Goal: Task Accomplishment & Management: Manage account settings

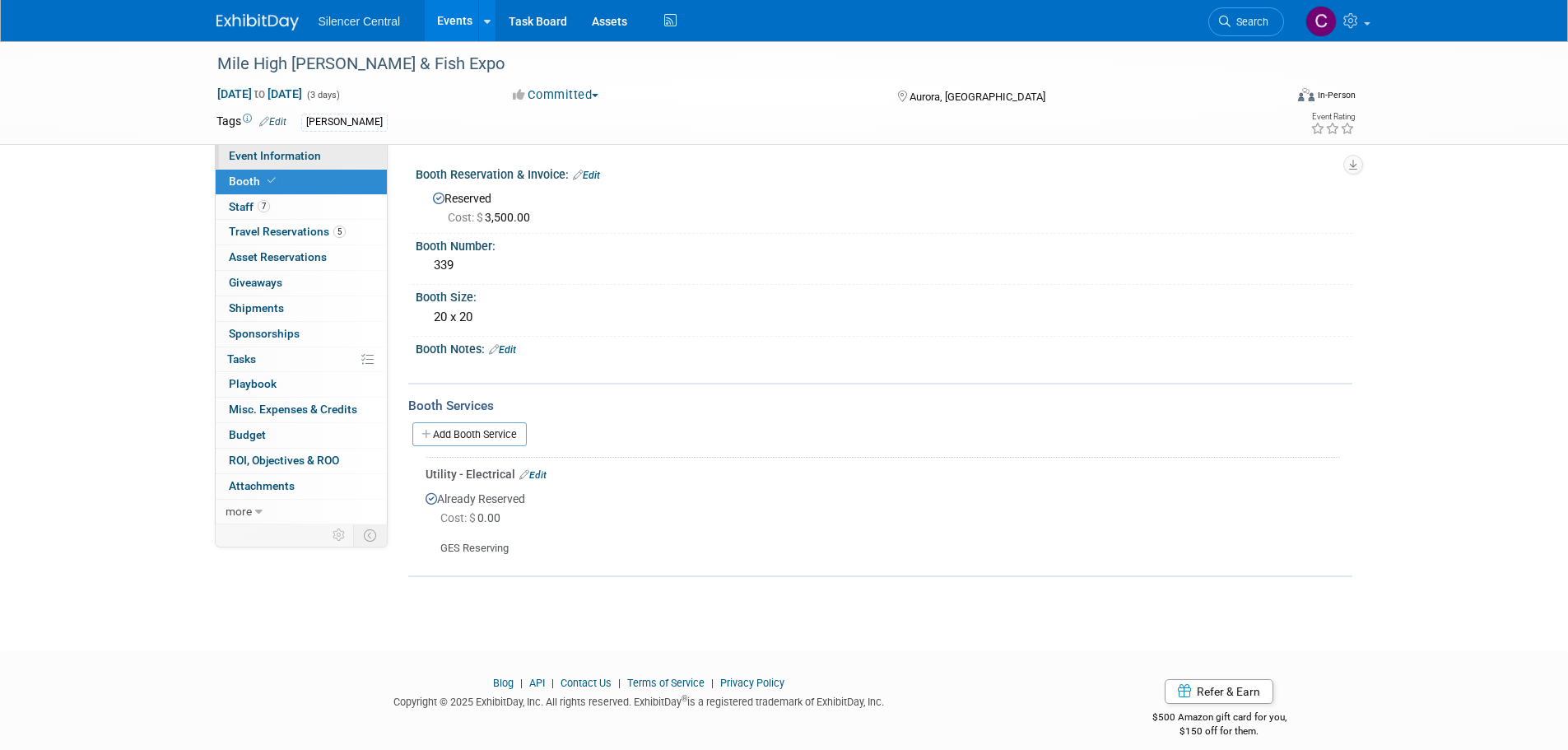
click at [314, 163] on link "Event Information" at bounding box center [301, 156] width 171 height 25
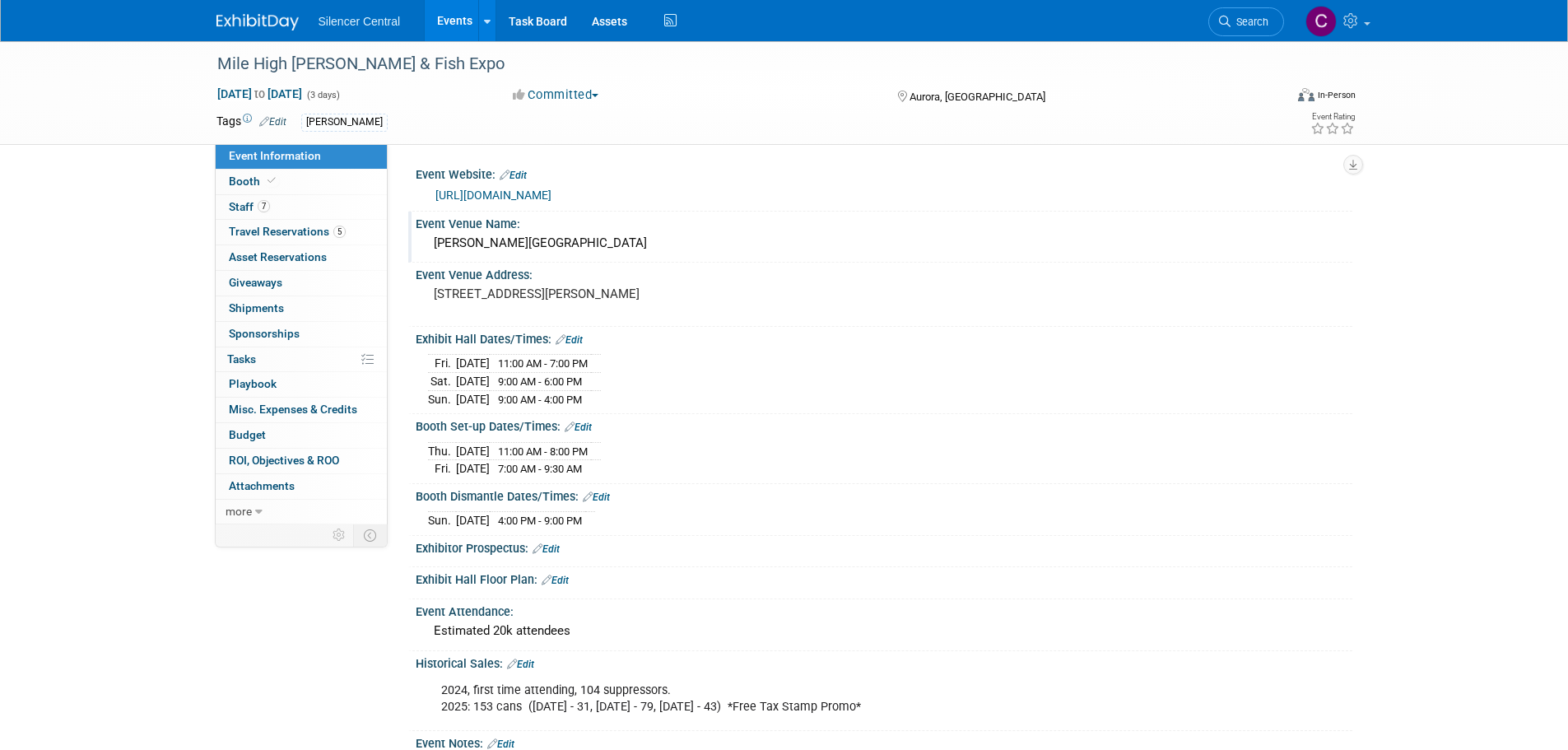
click at [622, 242] on div "[PERSON_NAME][GEOGRAPHIC_DATA]" at bounding box center [883, 243] width 912 height 26
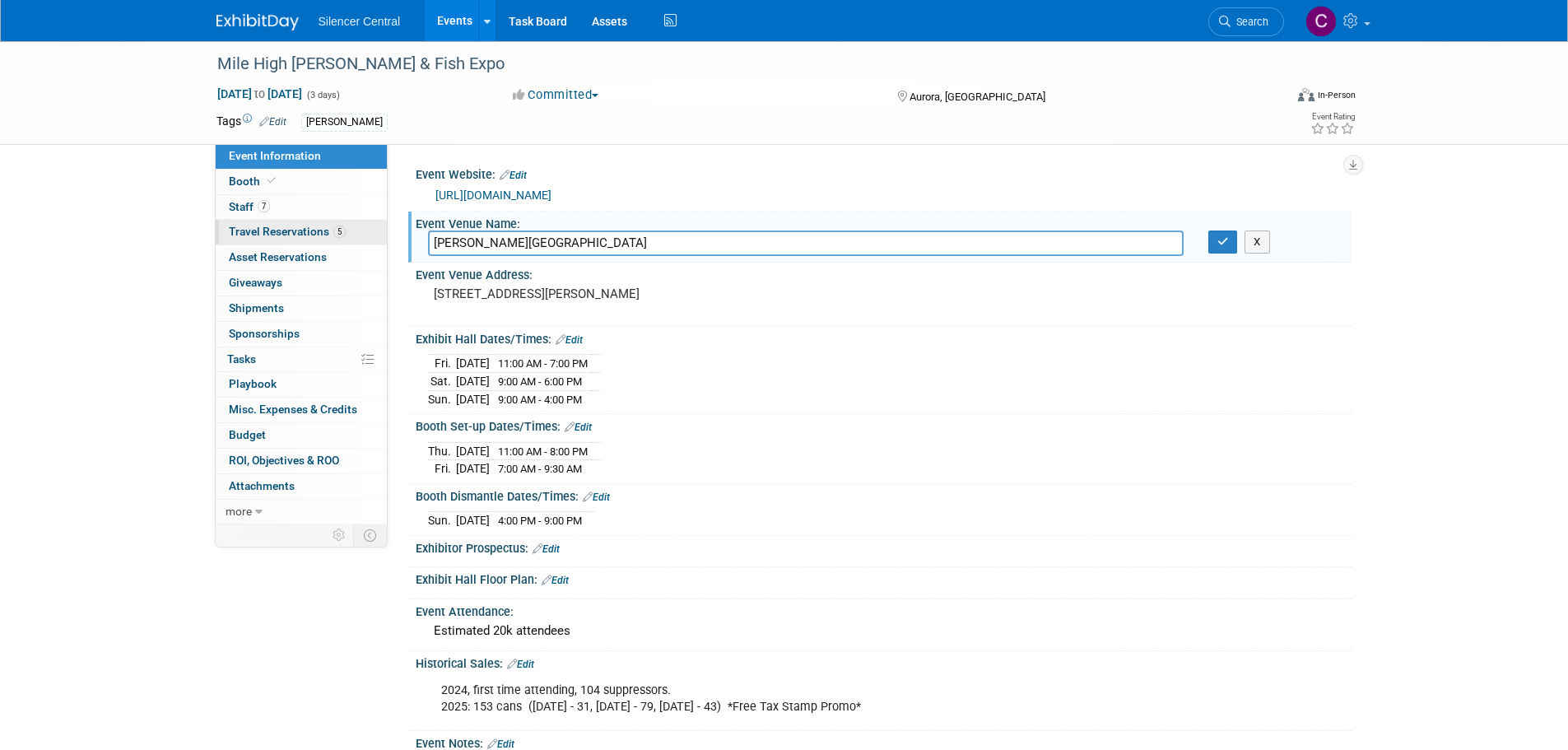
drag, startPoint x: 712, startPoint y: 250, endPoint x: 377, endPoint y: 228, distance: 335.7
click at [377, 228] on div "Event Information Event Info Booth Booth 7 Staff 7 Staff 5 Travel Reservations …" at bounding box center [784, 549] width 1160 height 1016
type input "[GEOGRAPHIC_DATA]"
click at [1224, 242] on icon "button" at bounding box center [1223, 241] width 12 height 11
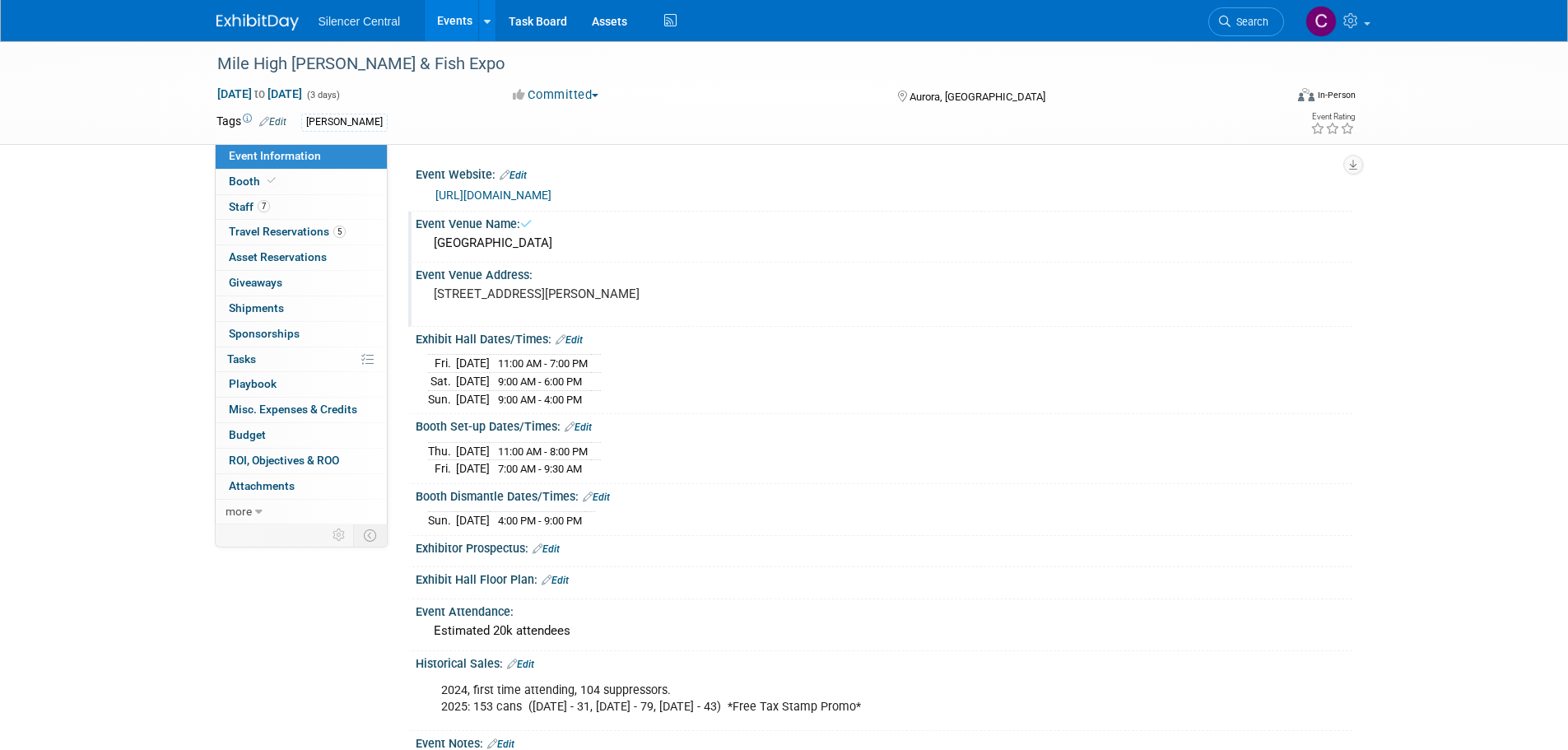
click at [577, 301] on pre "[STREET_ADDRESS][PERSON_NAME]" at bounding box center [610, 294] width 353 height 15
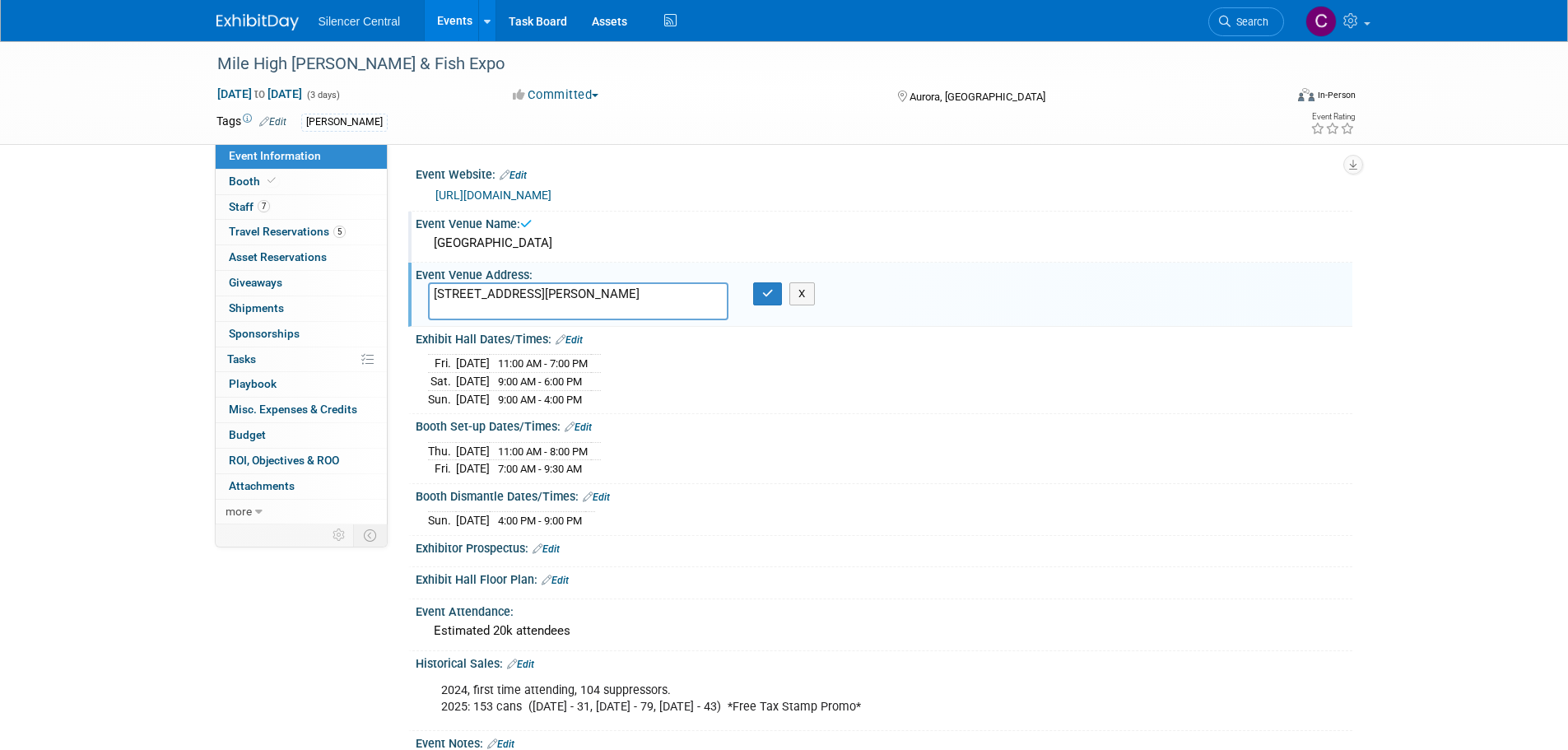
drag, startPoint x: 610, startPoint y: 294, endPoint x: 409, endPoint y: 291, distance: 201.0
click at [409, 291] on div "Event Venue Address: [STREET_ADDRESS][PERSON_NAME] [STREET_ADDRESS][PERSON_NAME…" at bounding box center [880, 294] width 944 height 63
click at [468, 306] on textarea "[STREET_ADDRESS][PERSON_NAME]" at bounding box center [577, 300] width 300 height 38
drag, startPoint x: 468, startPoint y: 306, endPoint x: 399, endPoint y: 306, distance: 69.0
click at [399, 306] on div "Event Website: Edit [URL][DOMAIN_NAME] Event Venue Name: [GEOGRAPHIC_DATA]" at bounding box center [869, 334] width 965 height 380
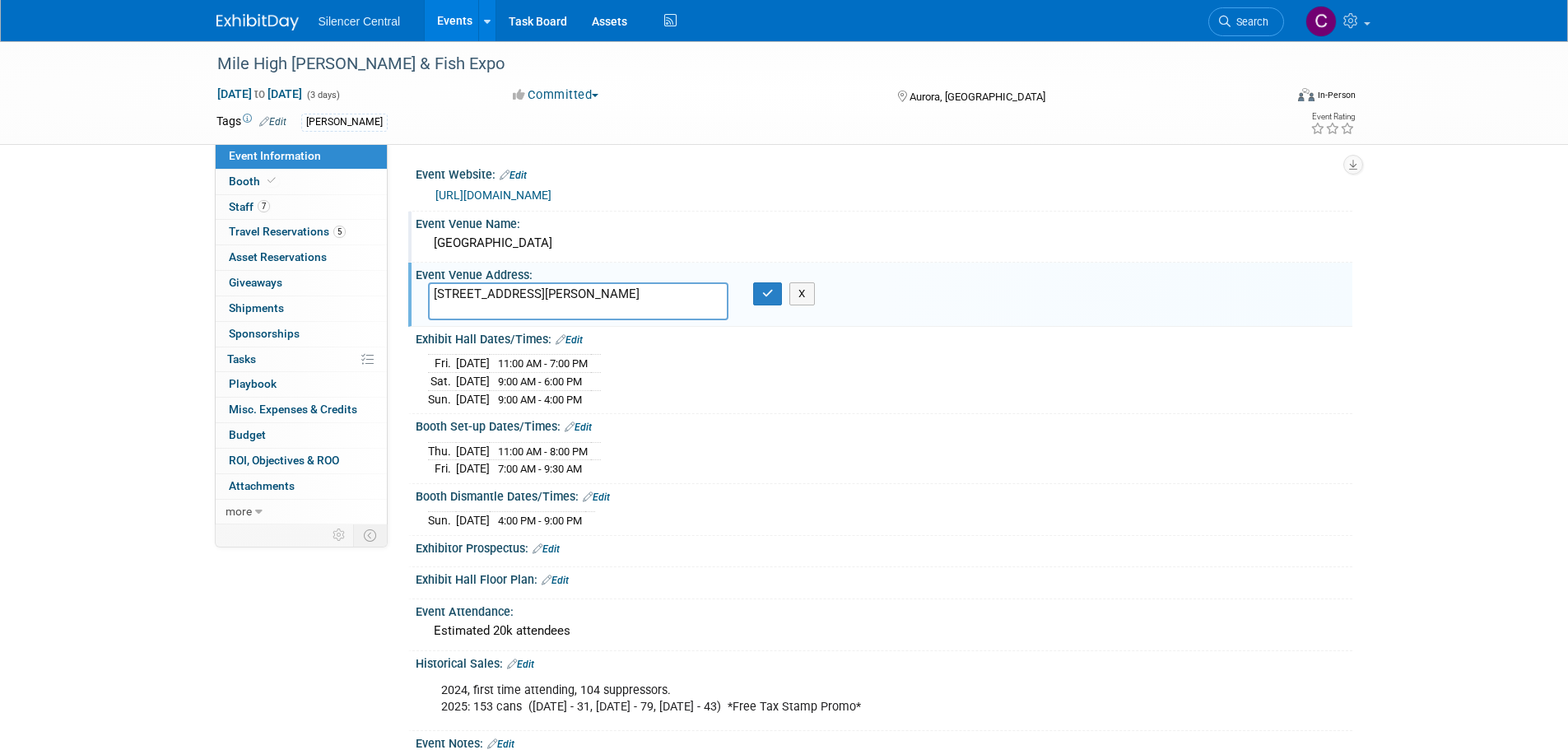
click at [577, 310] on textarea "[STREET_ADDRESS][PERSON_NAME]" at bounding box center [577, 300] width 300 height 38
type textarea "[STREET_ADDRESS][PERSON_NAME]"
click at [767, 297] on icon "button" at bounding box center [767, 294] width 12 height 11
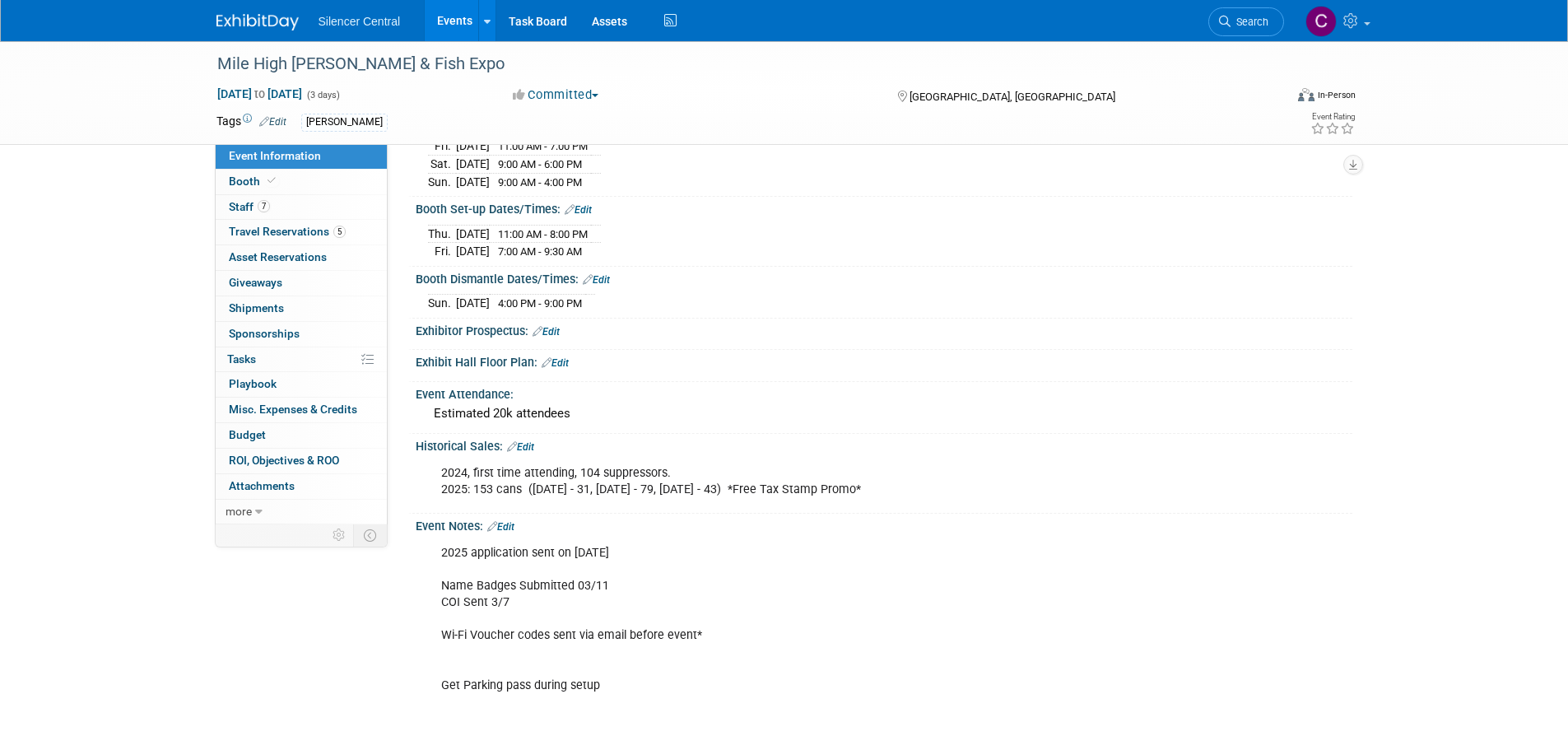
scroll to position [247, 0]
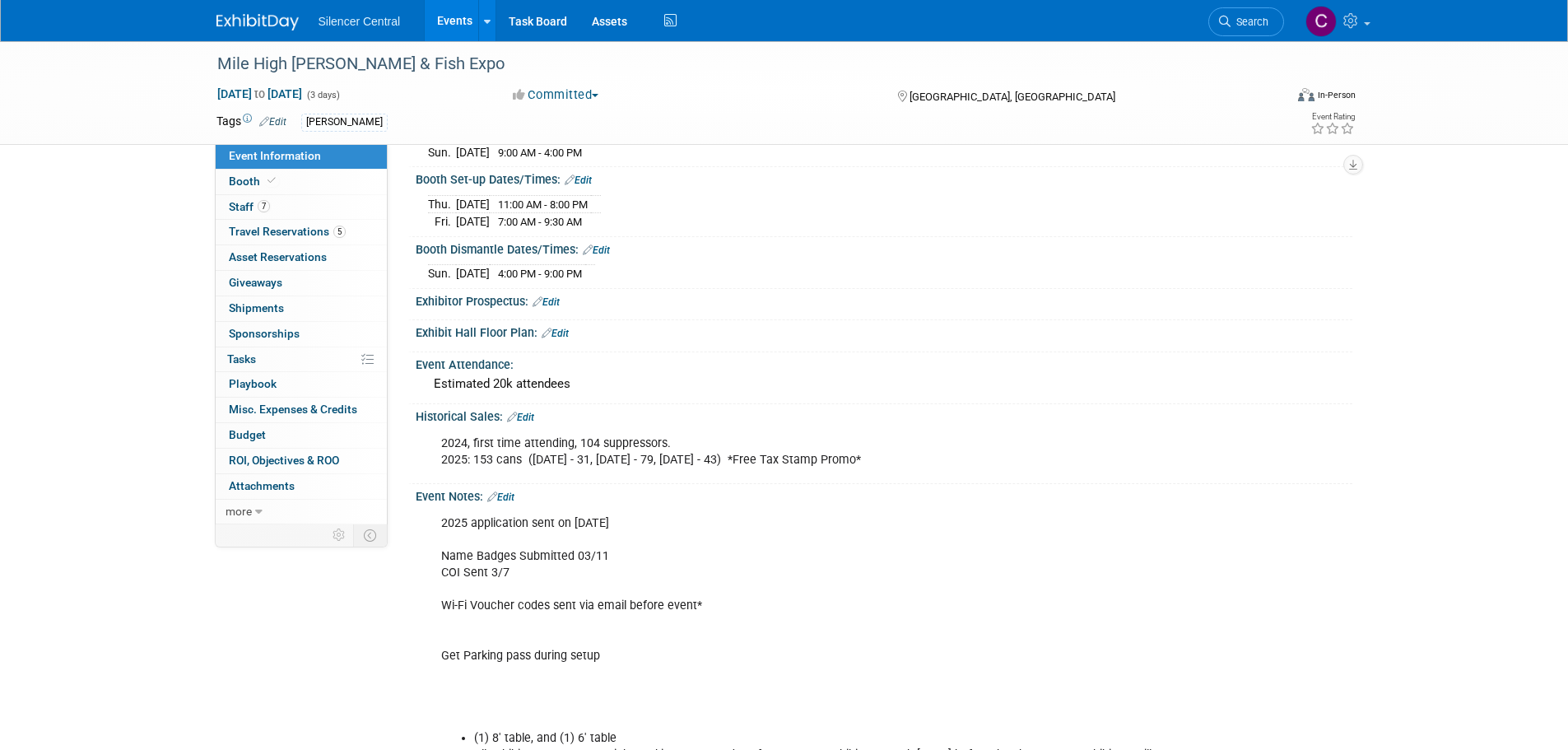
click at [510, 494] on link "Edit" at bounding box center [501, 497] width 28 height 12
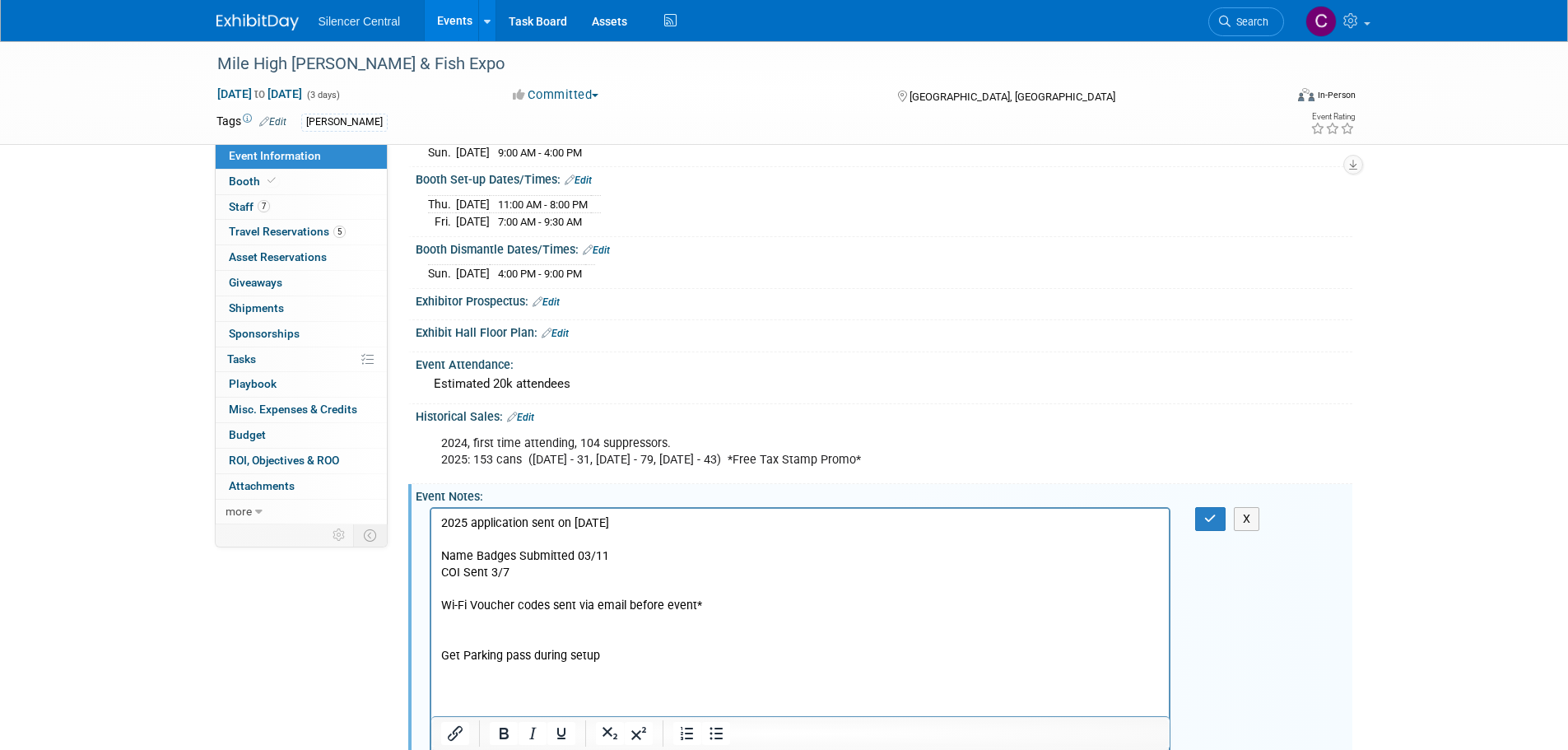
scroll to position [0, 0]
drag, startPoint x: 614, startPoint y: 558, endPoint x: 576, endPoint y: 556, distance: 38.1
click at [576, 556] on p "2025 application sent on [DATE] Name Badges Submitted 03/11 COI Sent 3/7 Wi-Fi …" at bounding box center [801, 622] width 720 height 215
drag, startPoint x: 559, startPoint y: 571, endPoint x: 490, endPoint y: 566, distance: 69.2
click at [490, 566] on p "2025 application sent on [DATE] Name Badges Submitted - COI Sent 3/7 Wi-Fi Vouc…" at bounding box center [801, 622] width 720 height 215
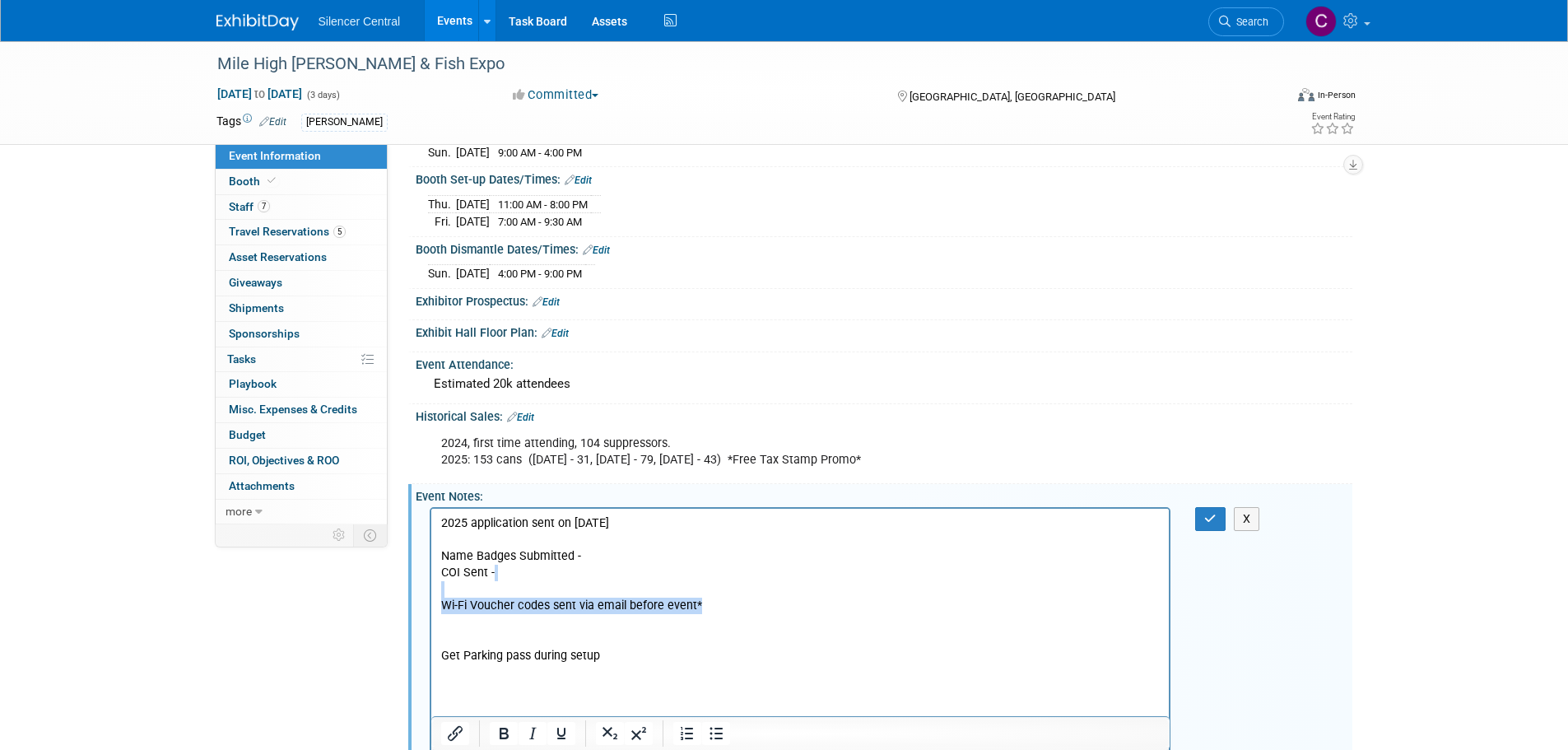
drag, startPoint x: 717, startPoint y: 603, endPoint x: 486, endPoint y: 592, distance: 231.3
click at [486, 592] on p "2025 application sent on [DATE] Name Badges Submitted - COI Sent - Wi-Fi Vouche…" at bounding box center [801, 622] width 720 height 215
drag, startPoint x: 622, startPoint y: 641, endPoint x: 807, endPoint y: 1133, distance: 525.6
click at [431, 627] on html "2025 application sent on [DATE] Name Badges Submitted - COI Sent - Get Parking …" at bounding box center [800, 644] width 738 height 271
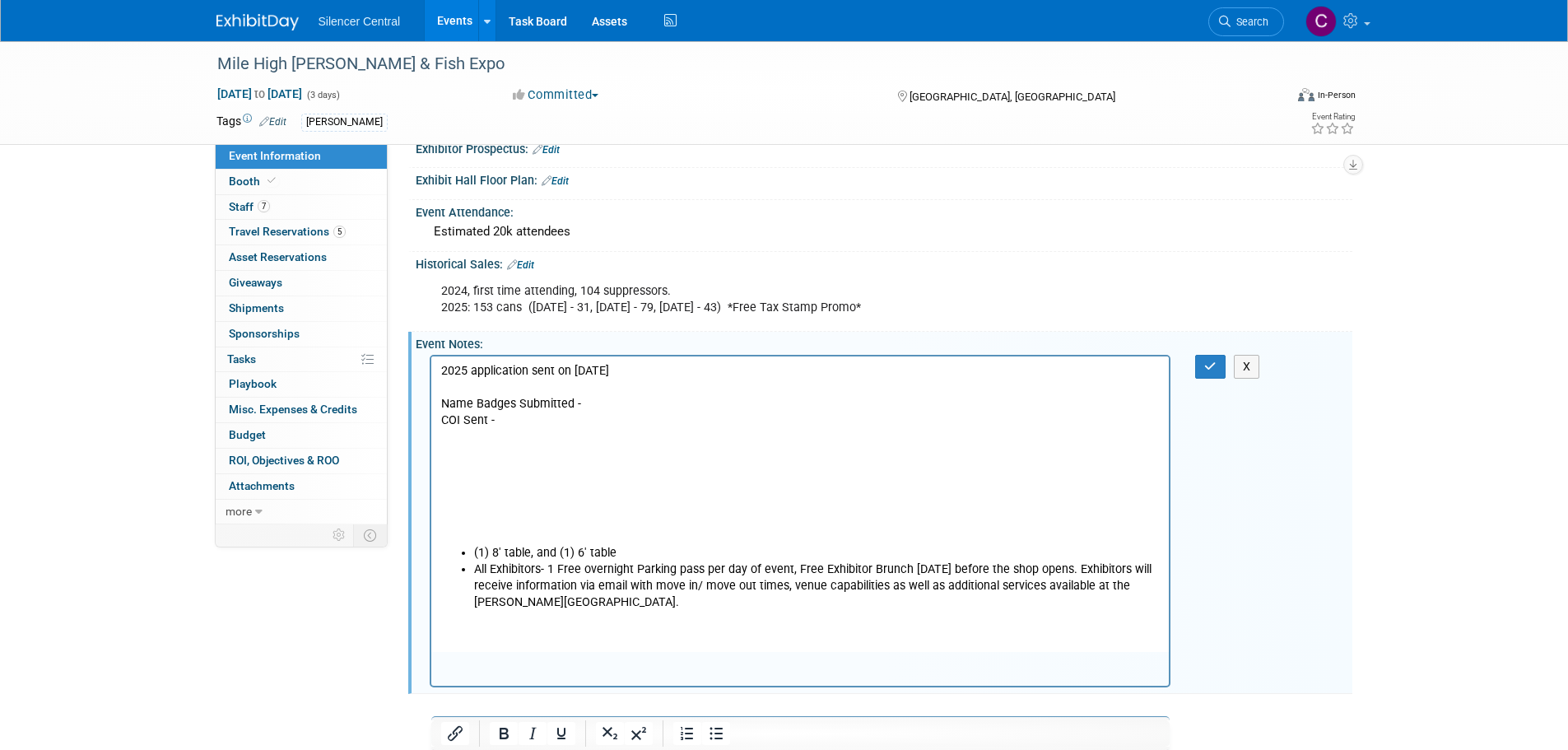
scroll to position [411, 0]
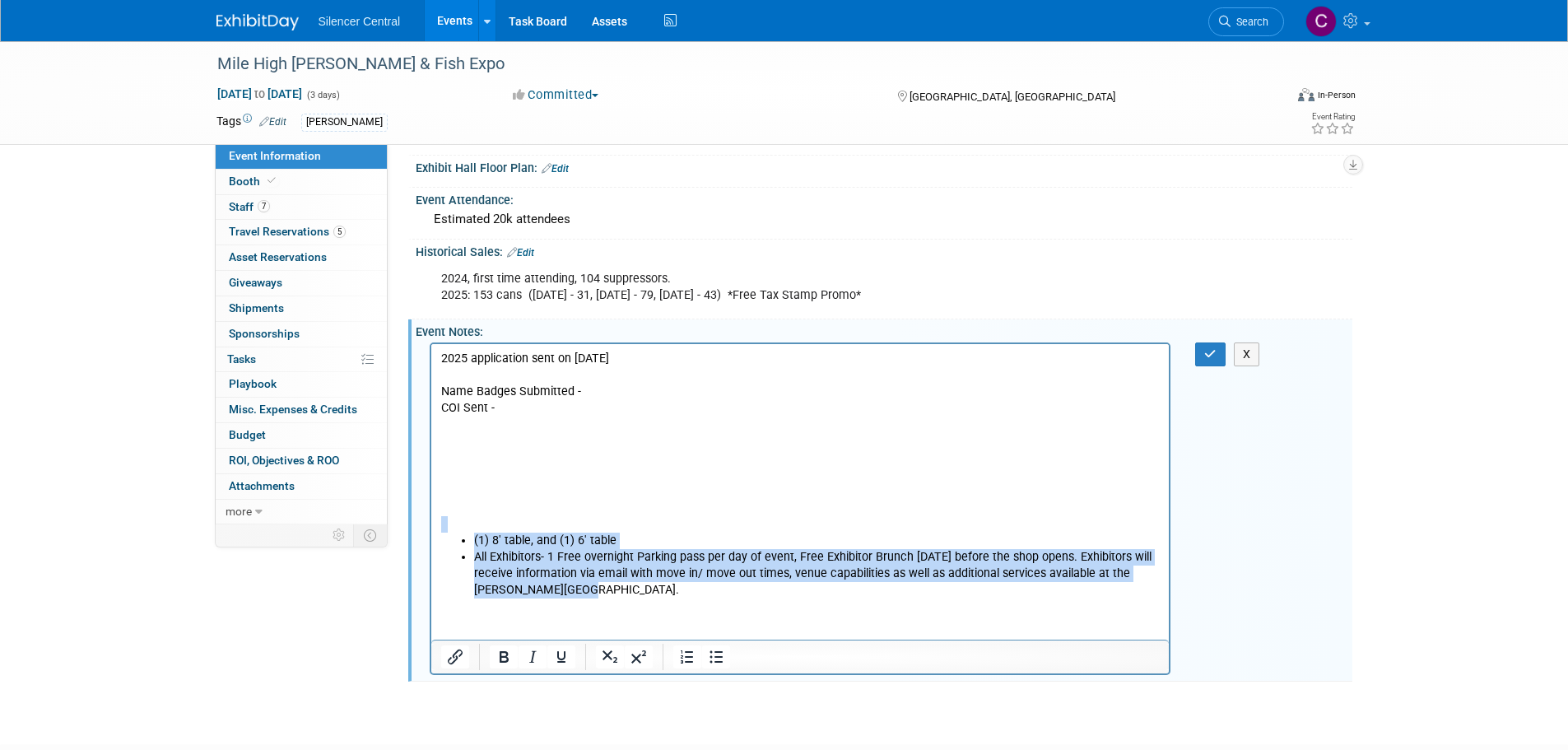
drag, startPoint x: 600, startPoint y: 594, endPoint x: 455, endPoint y: 527, distance: 159.7
click at [455, 527] on body "2025 application sent on [DATE] Name Badges Submitted - COI Sent - (1) 8' table…" at bounding box center [800, 475] width 721 height 248
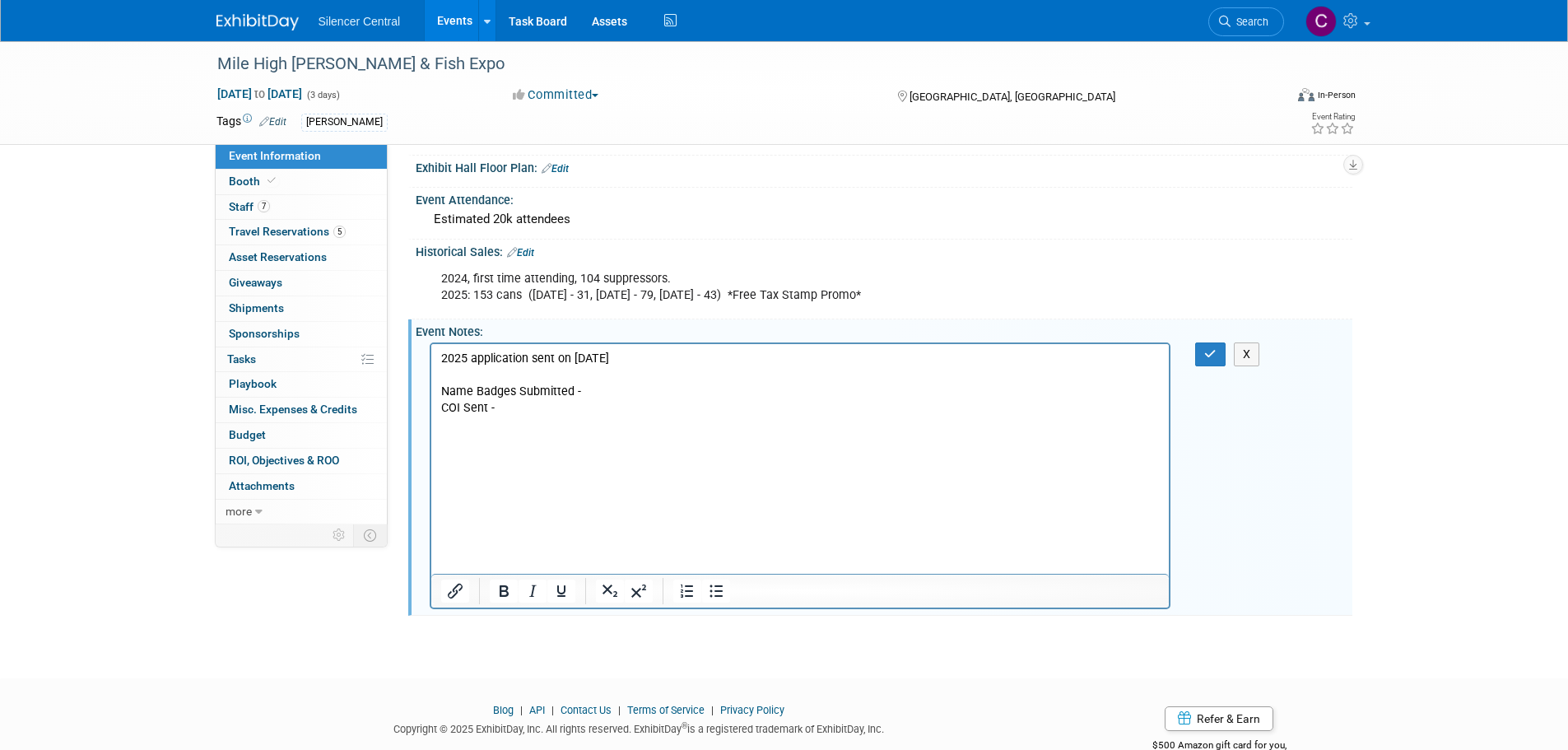
click at [458, 474] on p "2025 application sent on [DATE] Name Badges Submitted - COI Sent -" at bounding box center [801, 442] width 720 height 182
click at [465, 456] on p "2025 application sent on [DATE] Name Badges Submitted - COI Sent -" at bounding box center [801, 442] width 720 height 182
click at [1204, 354] on icon "button" at bounding box center [1210, 353] width 12 height 12
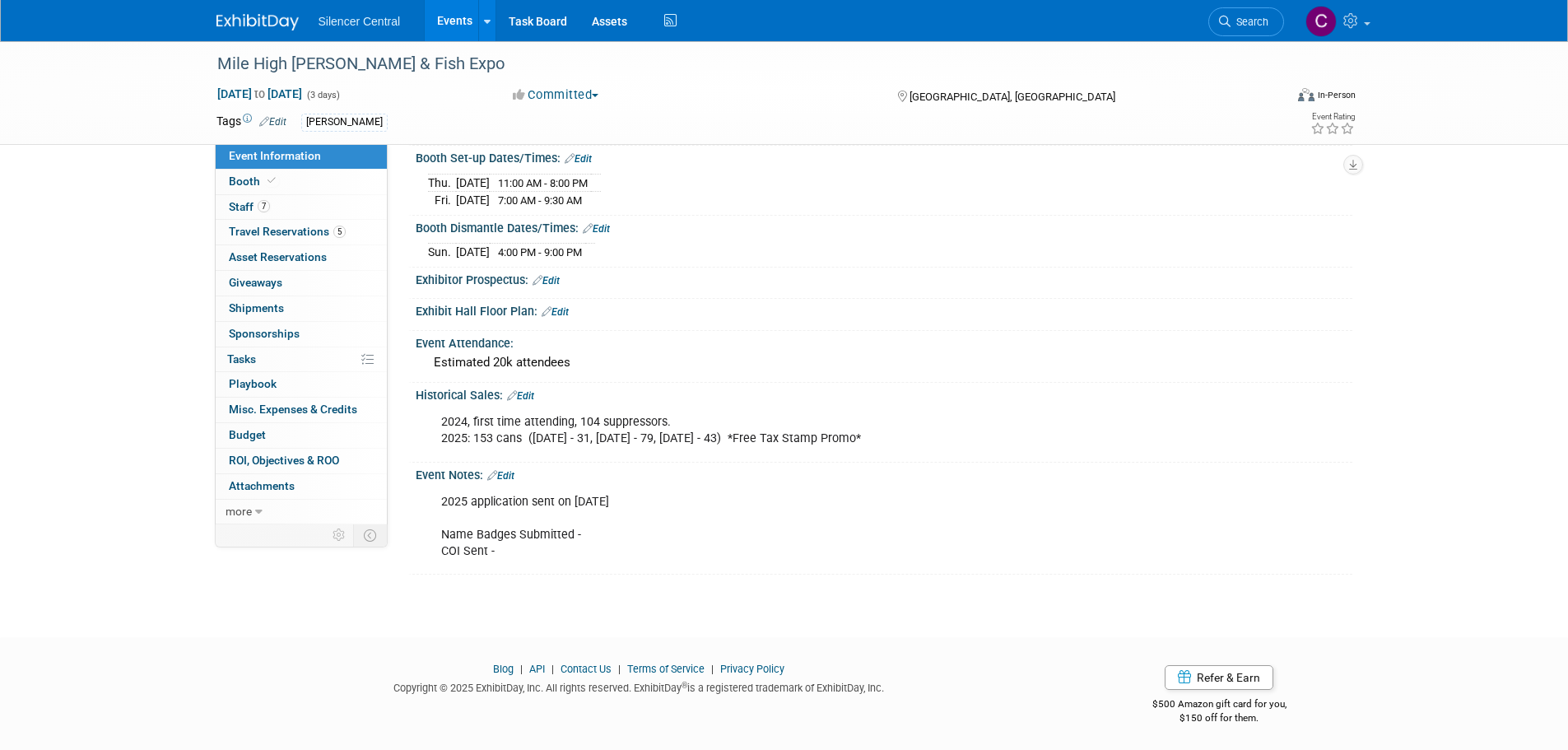
scroll to position [0, 0]
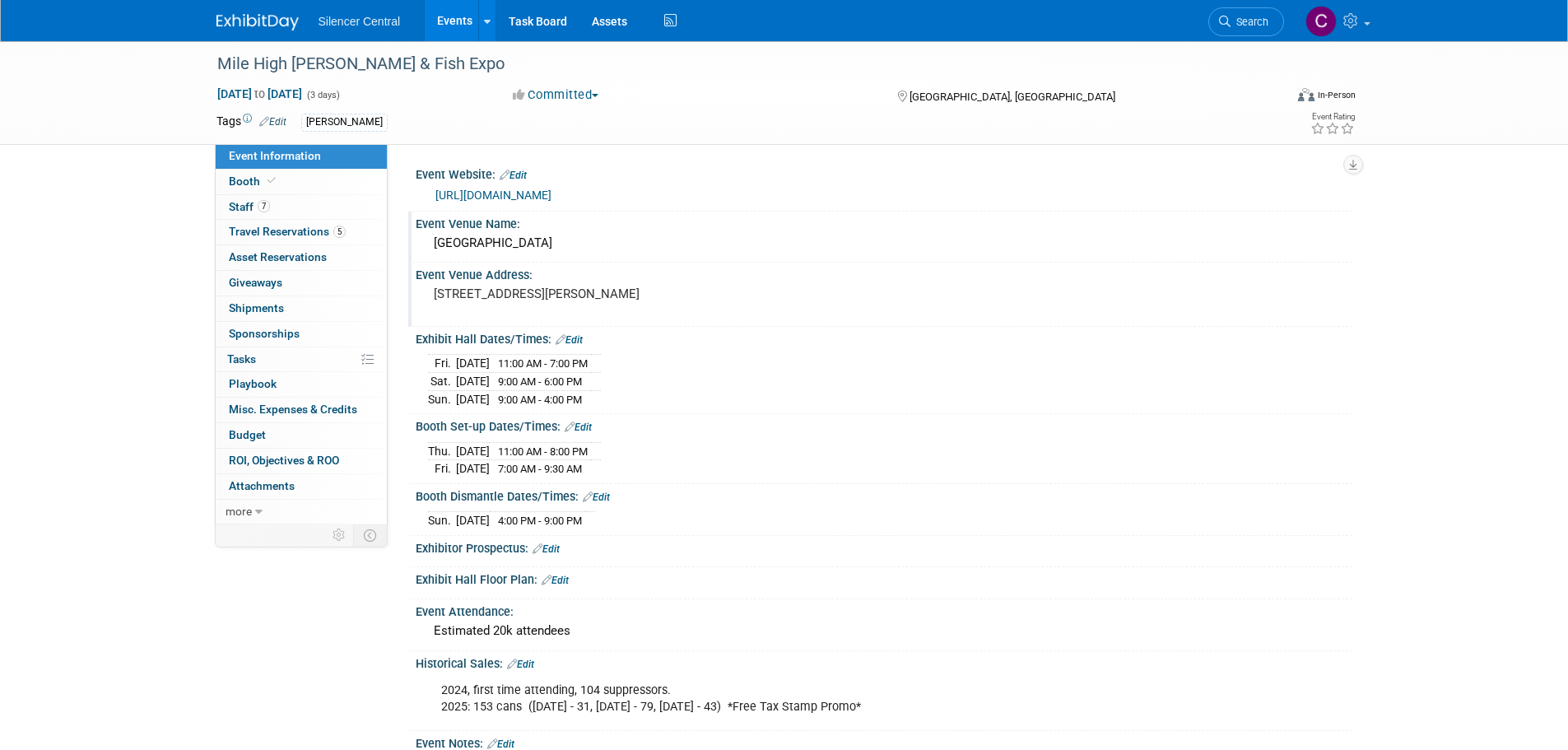
click at [577, 334] on link "Edit" at bounding box center [569, 340] width 28 height 12
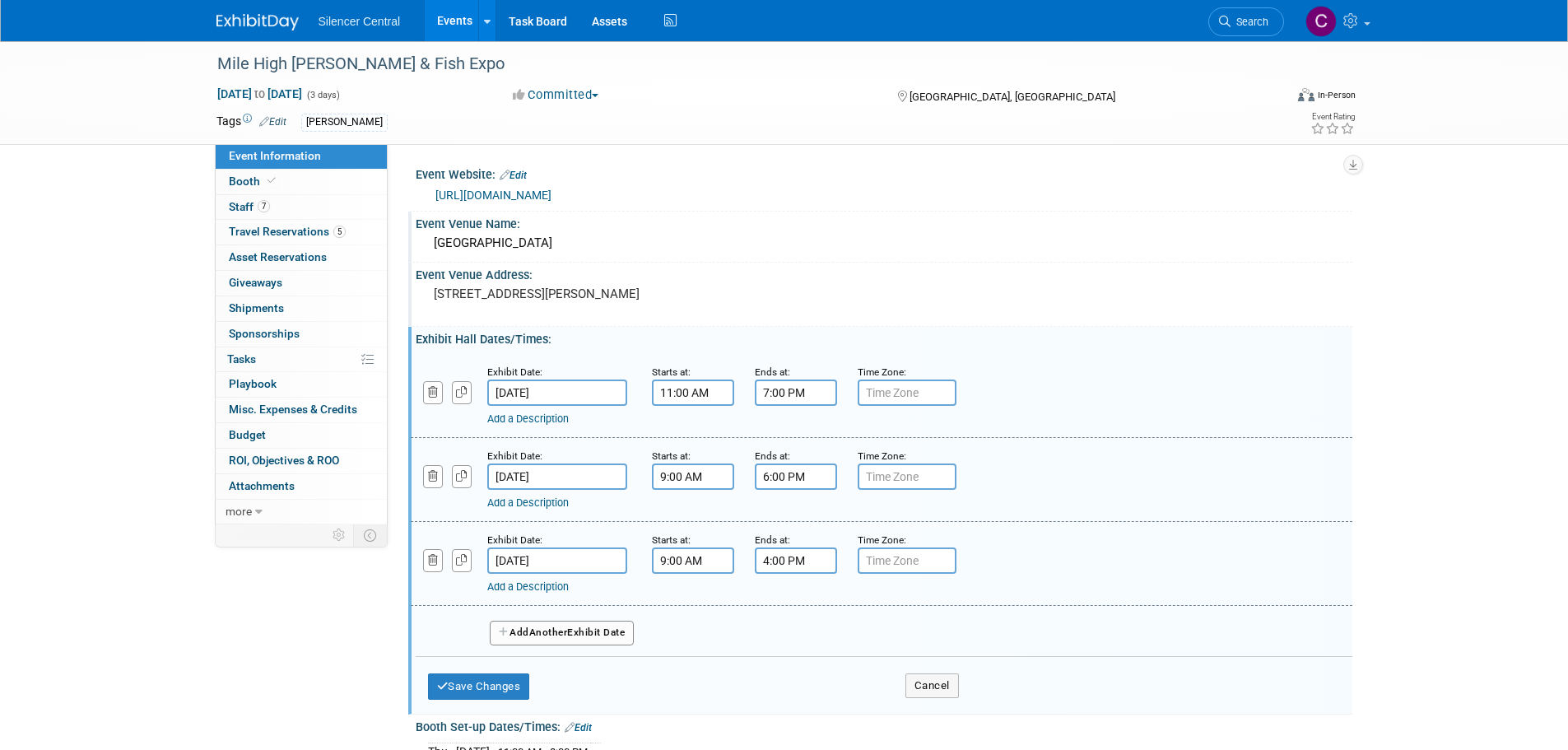
click at [584, 394] on input "[DATE]" at bounding box center [557, 392] width 140 height 27
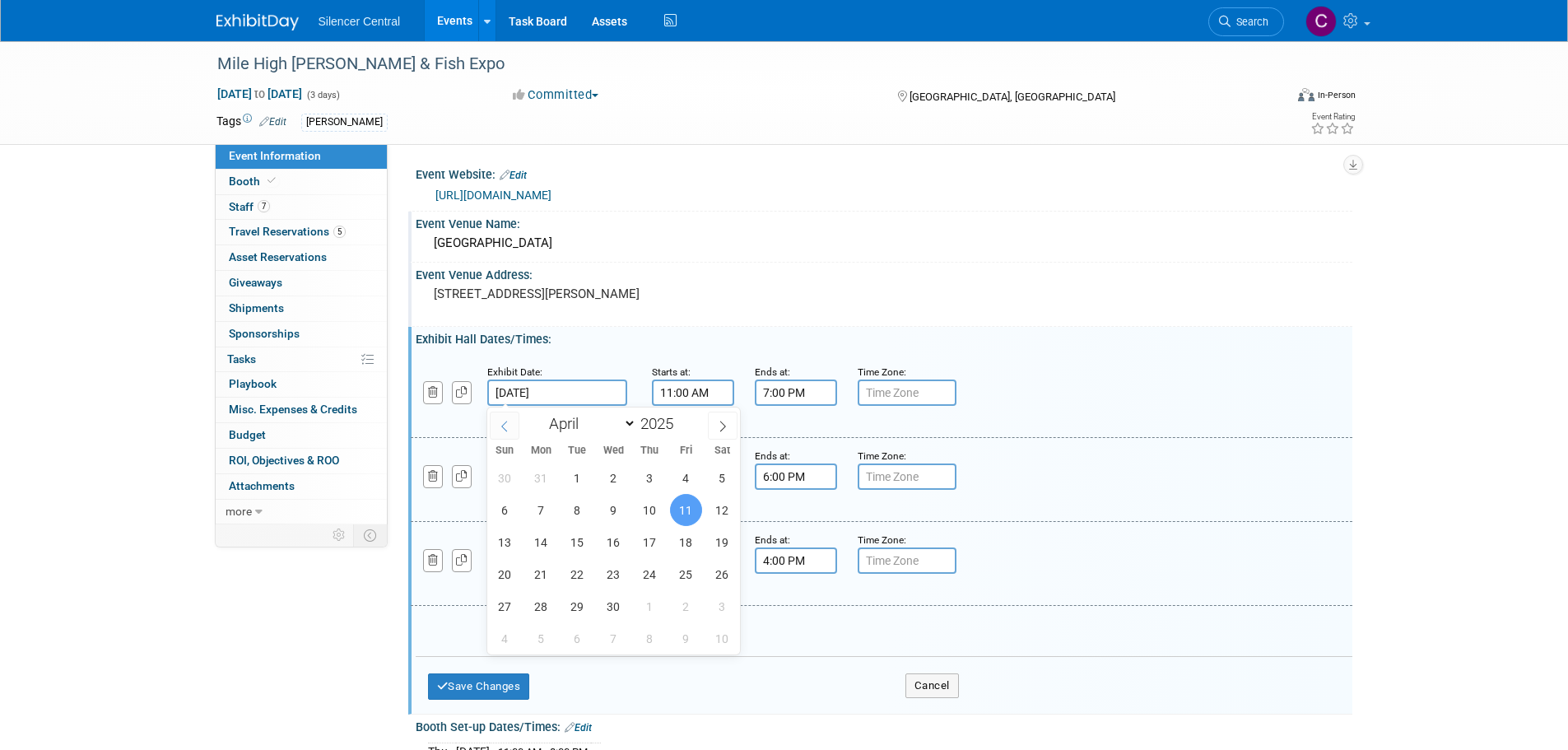
click at [510, 425] on icon at bounding box center [504, 426] width 12 height 12
select select "2"
click at [676, 418] on span at bounding box center [679, 419] width 12 height 10
type input "2026"
click at [686, 547] on span "20" at bounding box center [686, 542] width 32 height 32
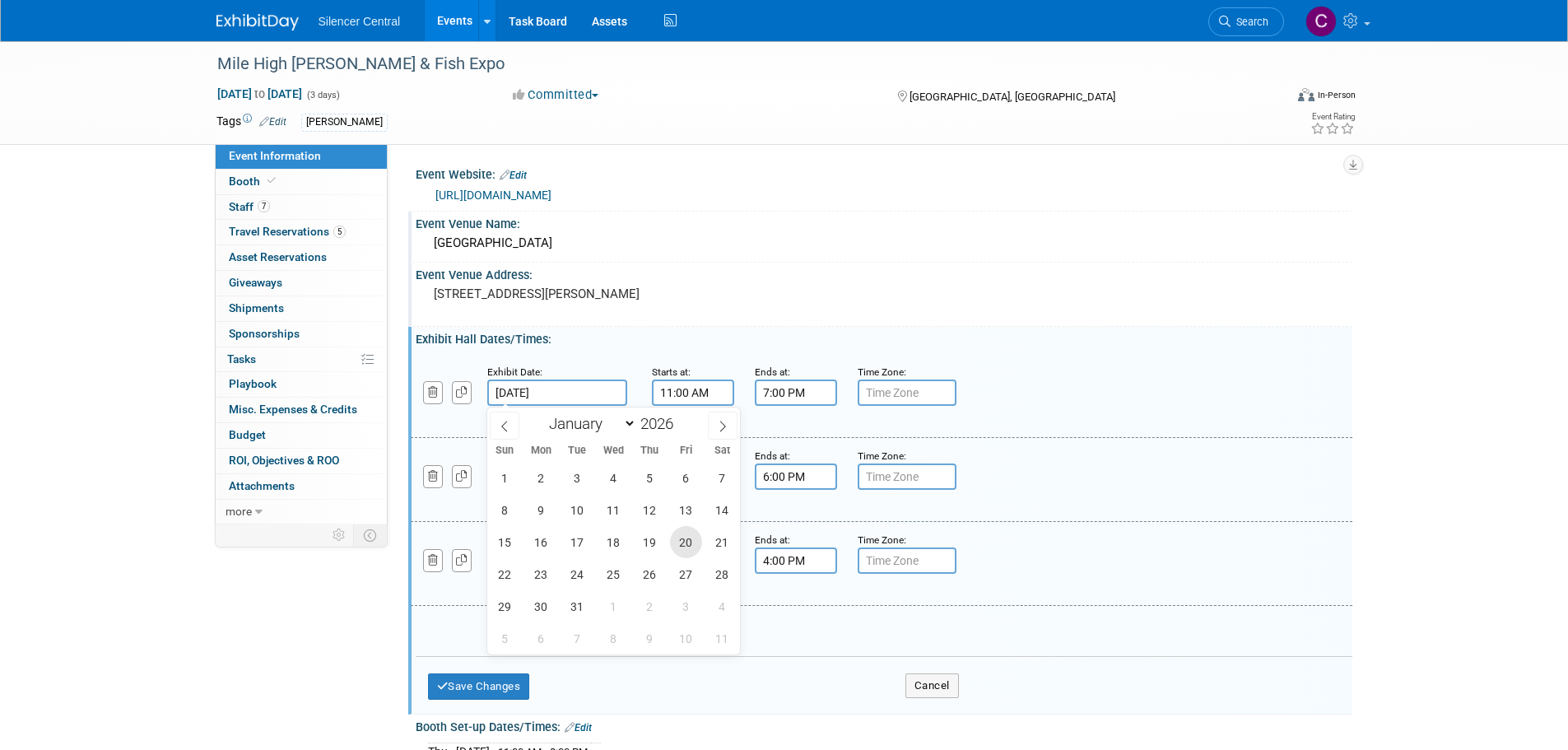
type input "[DATE]"
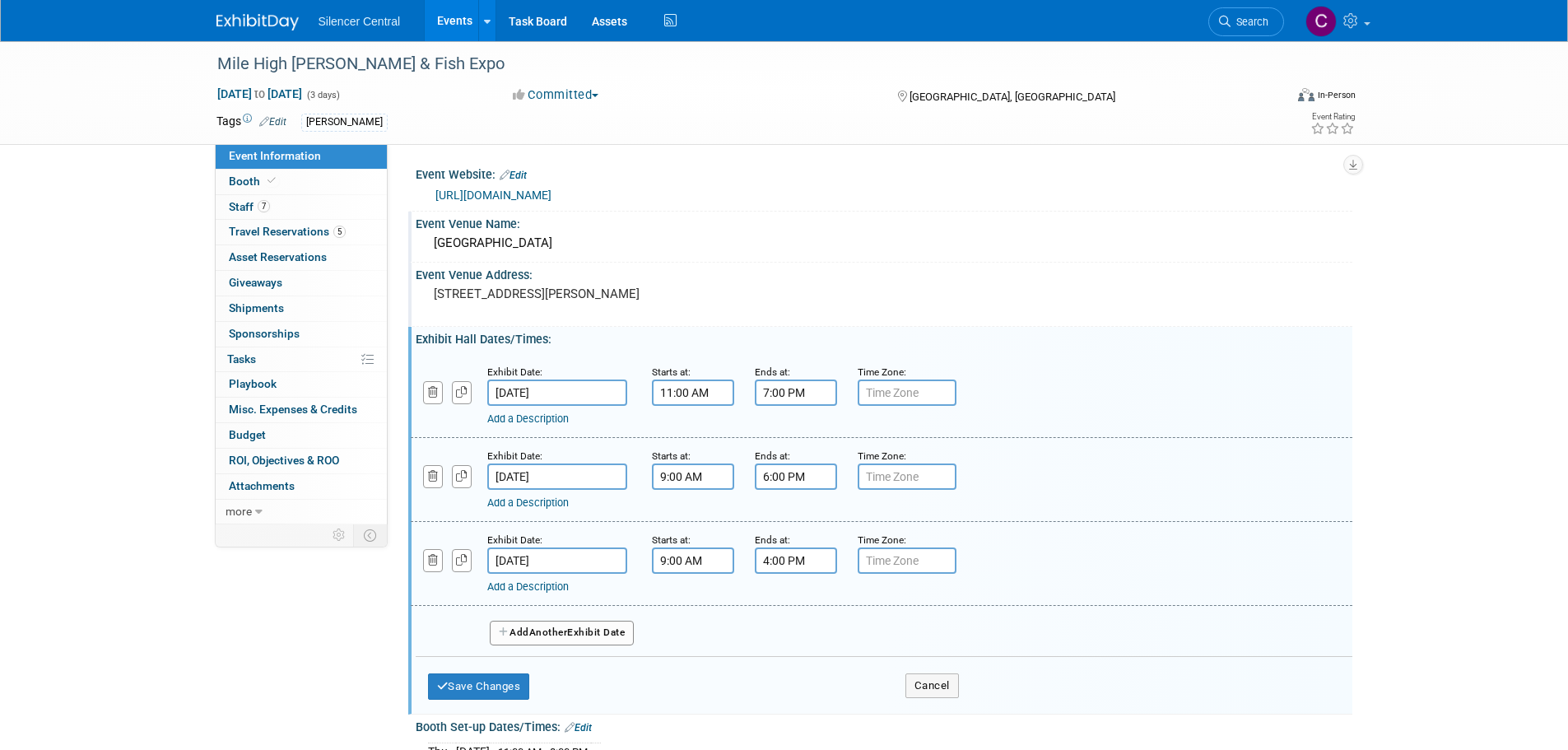
click at [599, 475] on input "[DATE]" at bounding box center [557, 476] width 140 height 27
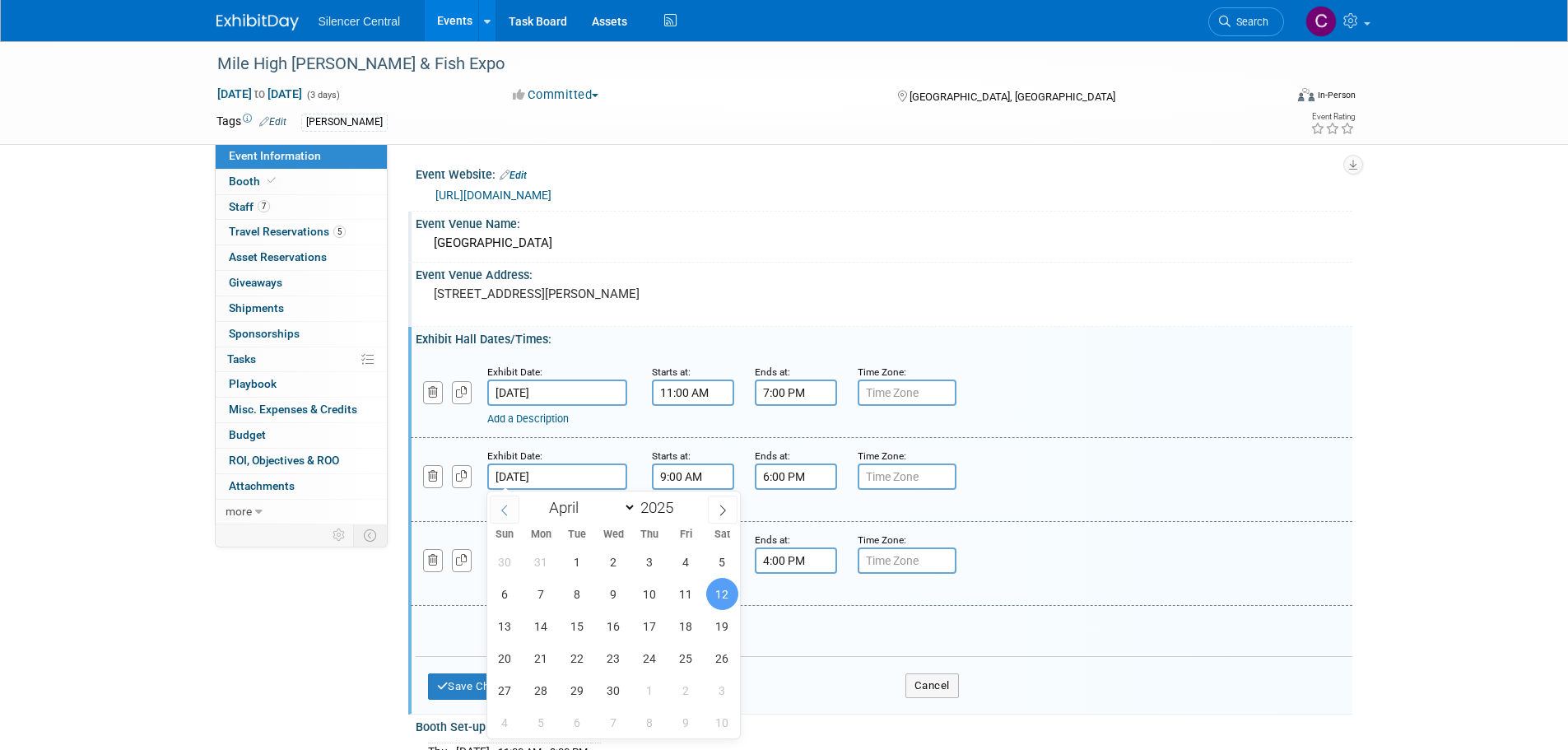
click at [513, 506] on span at bounding box center [504, 509] width 29 height 28
select select "2"
click at [685, 503] on span at bounding box center [679, 502] width 12 height 10
type input "2026"
click at [723, 624] on span "21" at bounding box center [722, 625] width 32 height 32
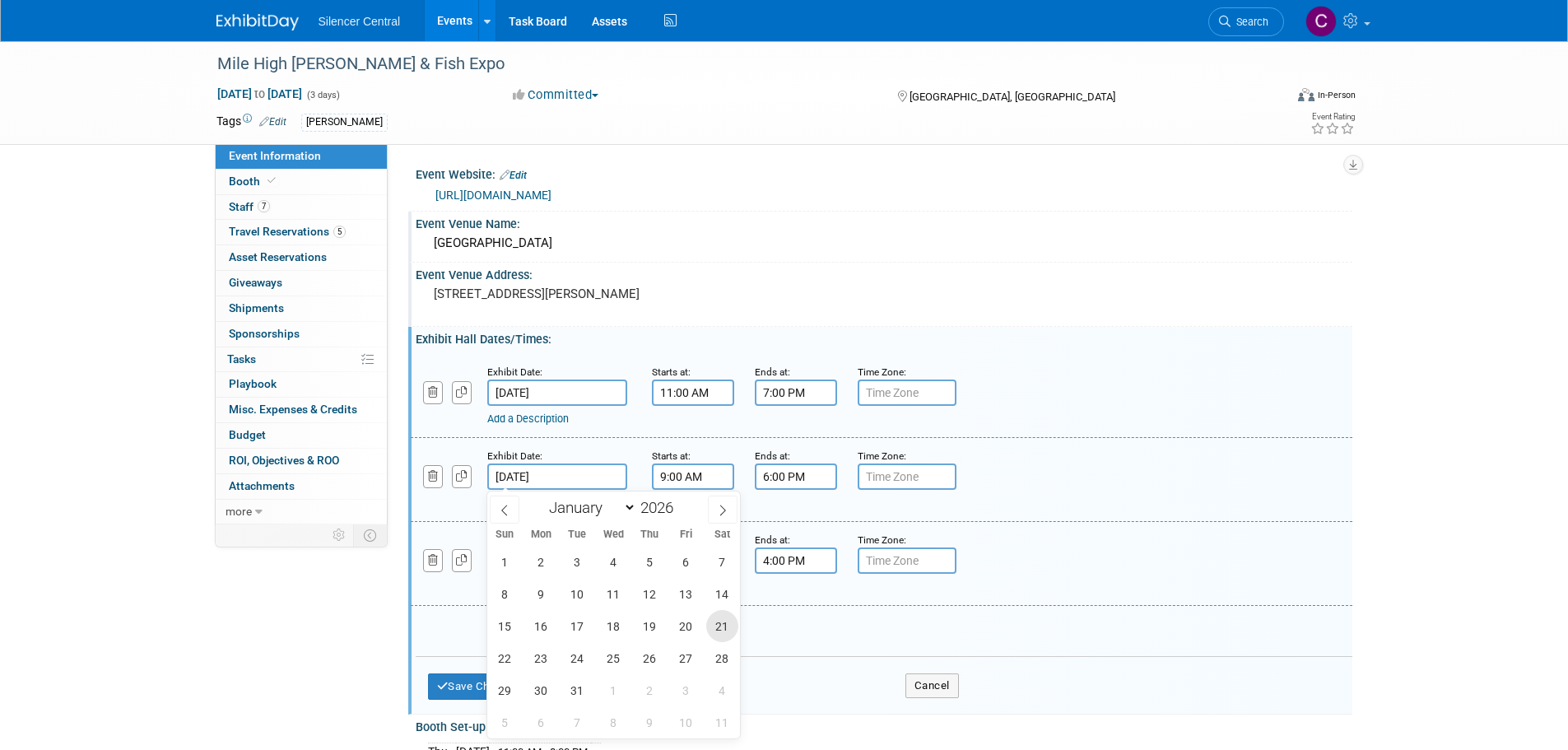
type input "[DATE]"
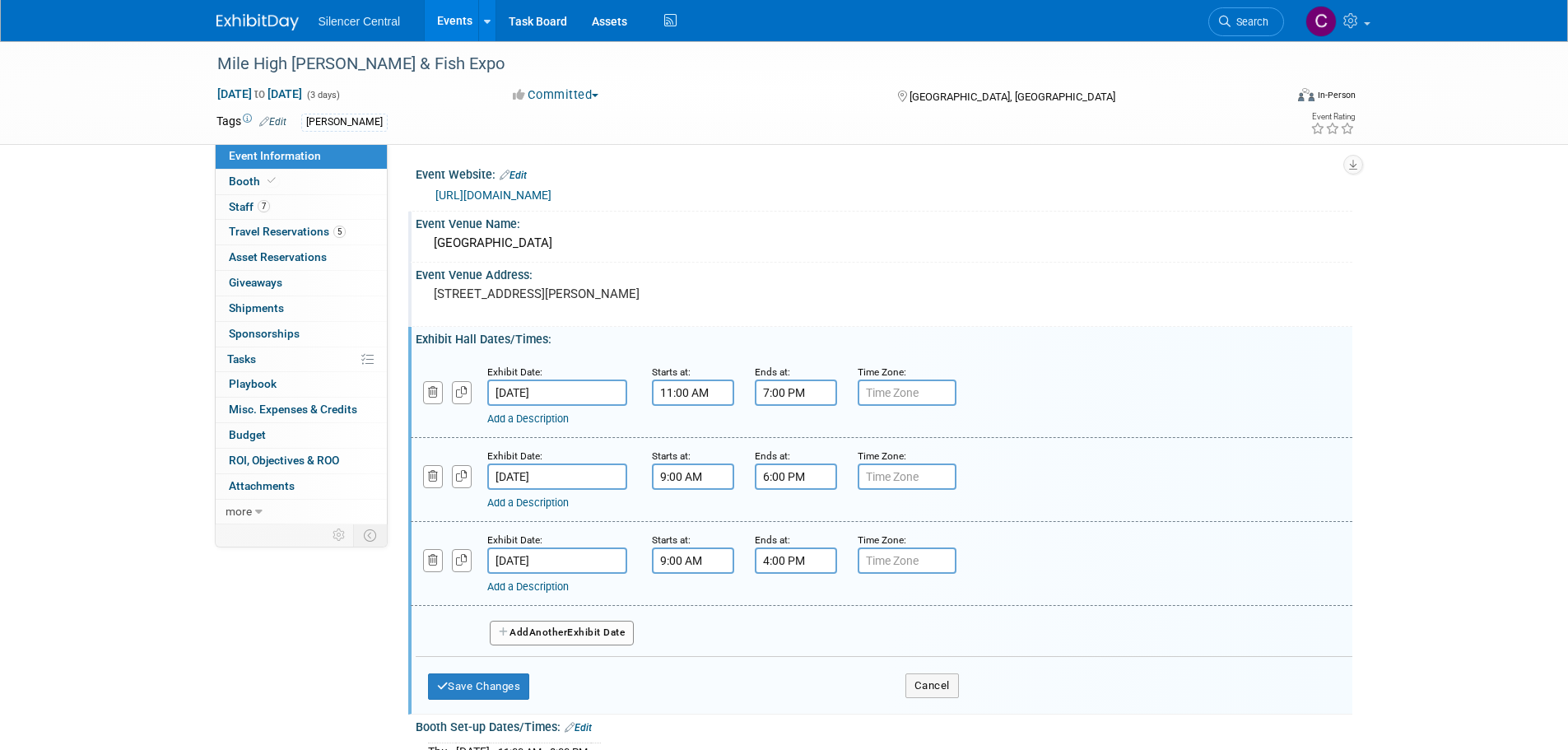
click at [599, 563] on input "[DATE]" at bounding box center [557, 560] width 140 height 27
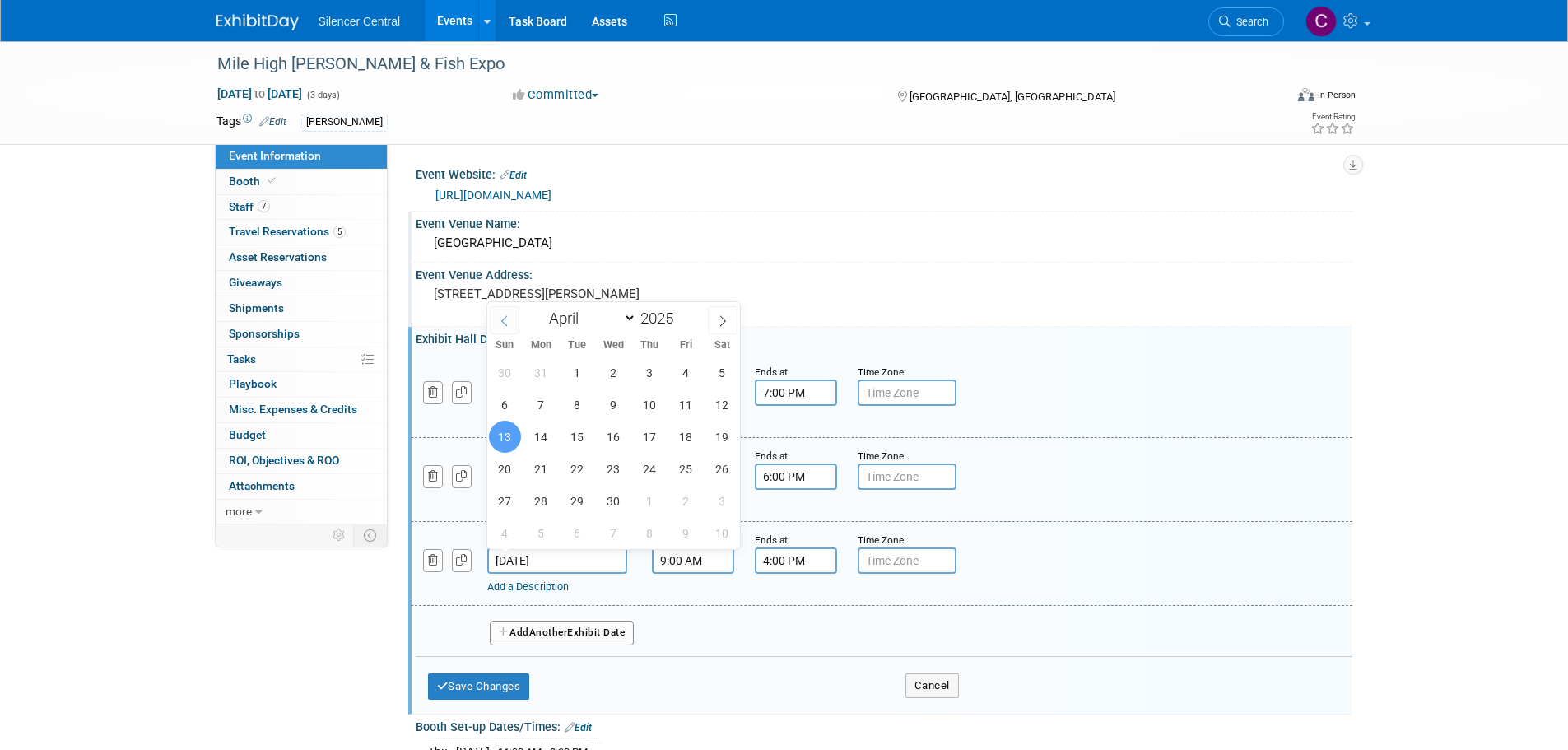
click at [499, 322] on icon at bounding box center [504, 320] width 12 height 12
select select "2"
click at [681, 311] on span at bounding box center [679, 313] width 12 height 10
type input "2026"
click at [505, 475] on span "22" at bounding box center [505, 468] width 32 height 32
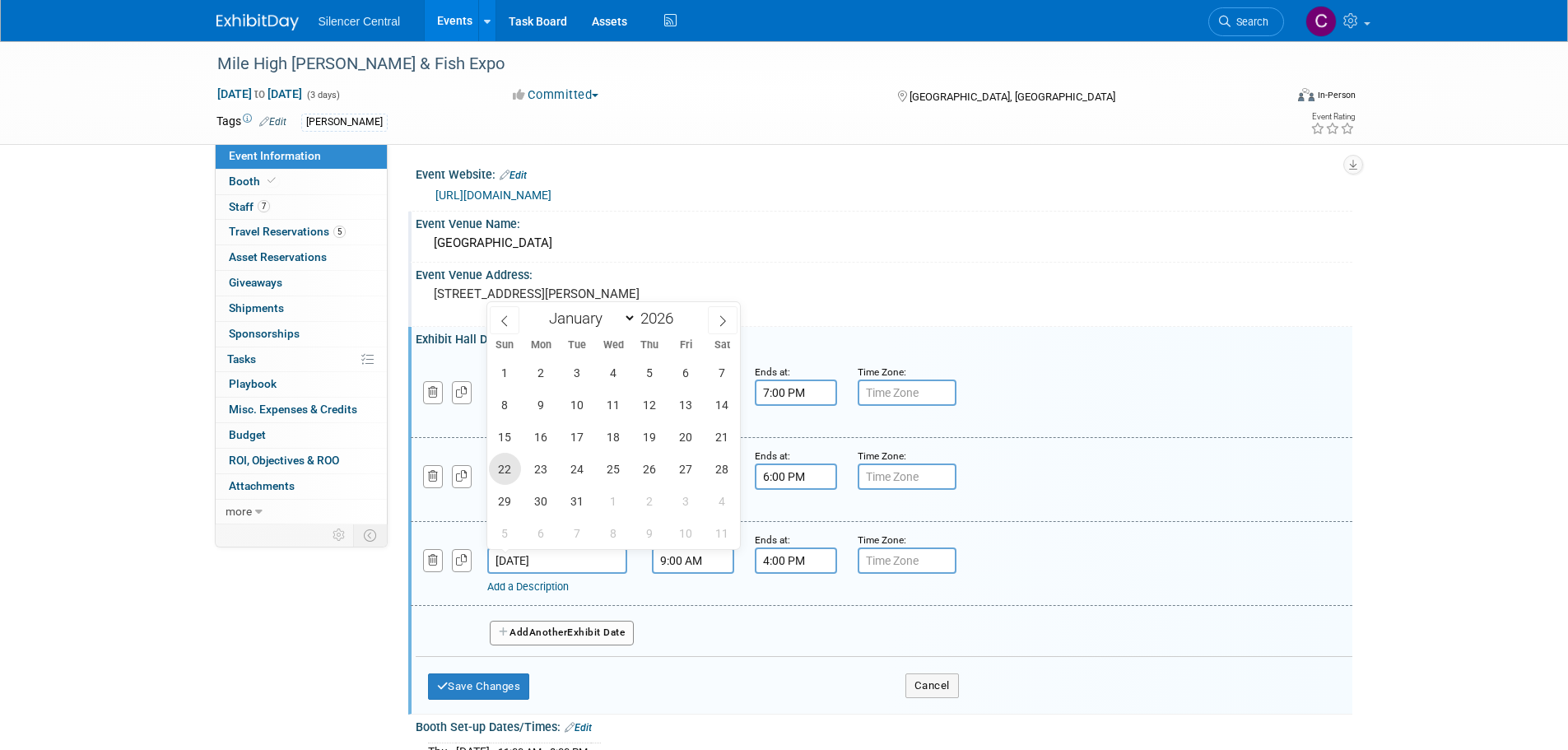
type input "[DATE]"
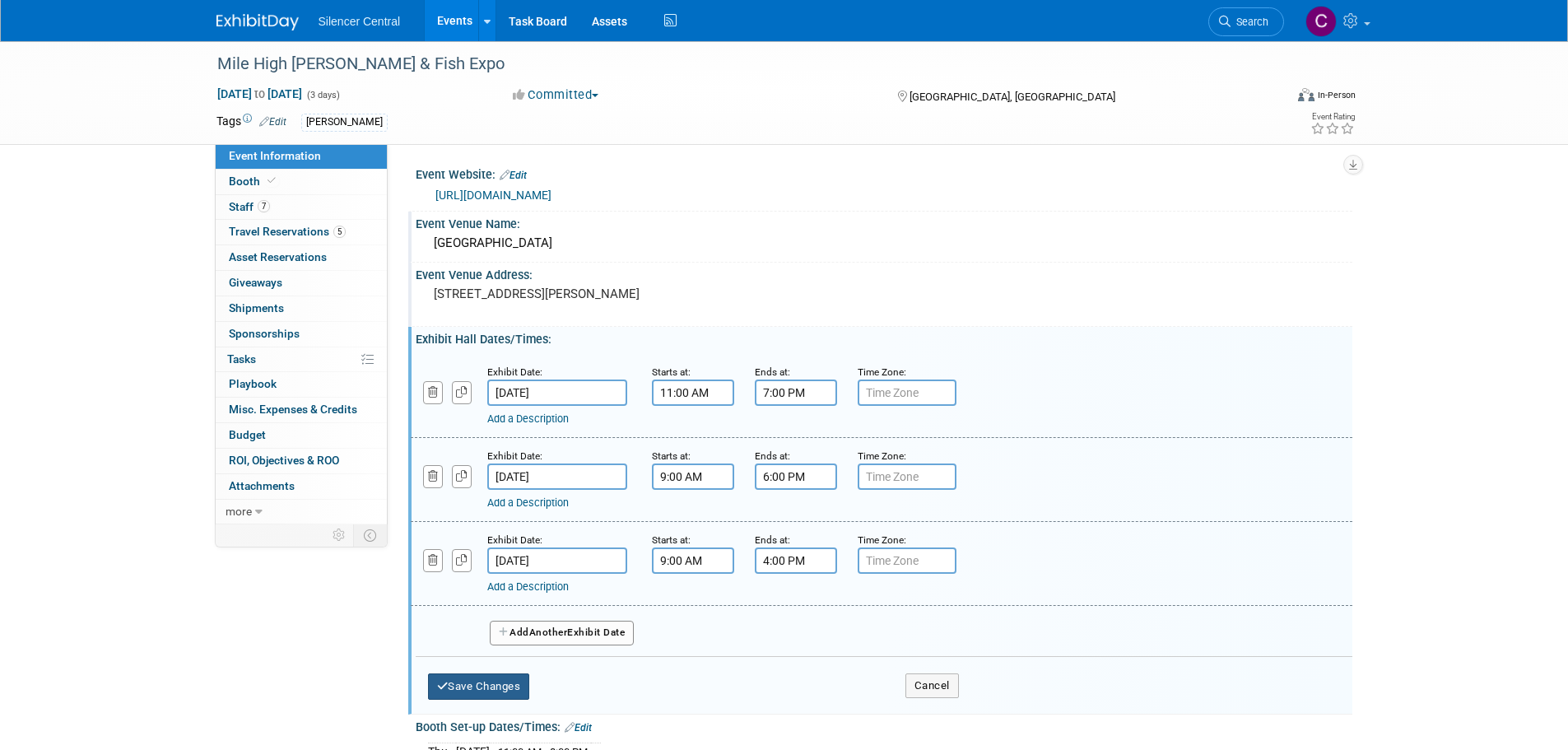
click at [483, 679] on button "Save Changes" at bounding box center [478, 686] width 102 height 27
